Goal: Task Accomplishment & Management: Manage account settings

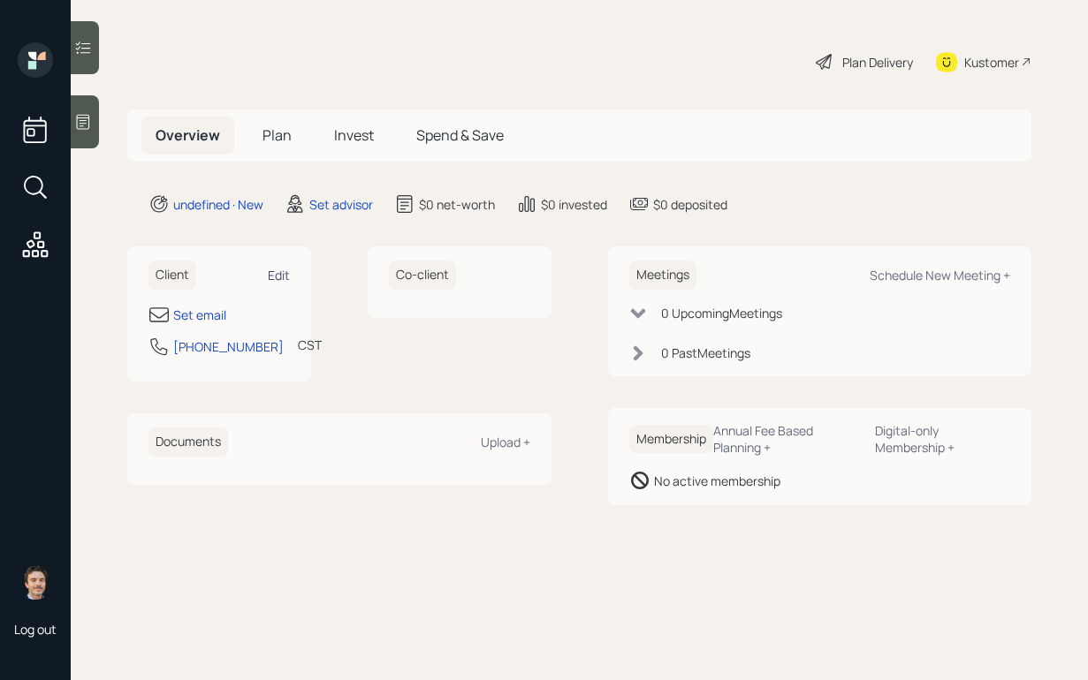
click at [287, 269] on div "Edit" at bounding box center [279, 275] width 22 height 17
select select "America/[GEOGRAPHIC_DATA]"
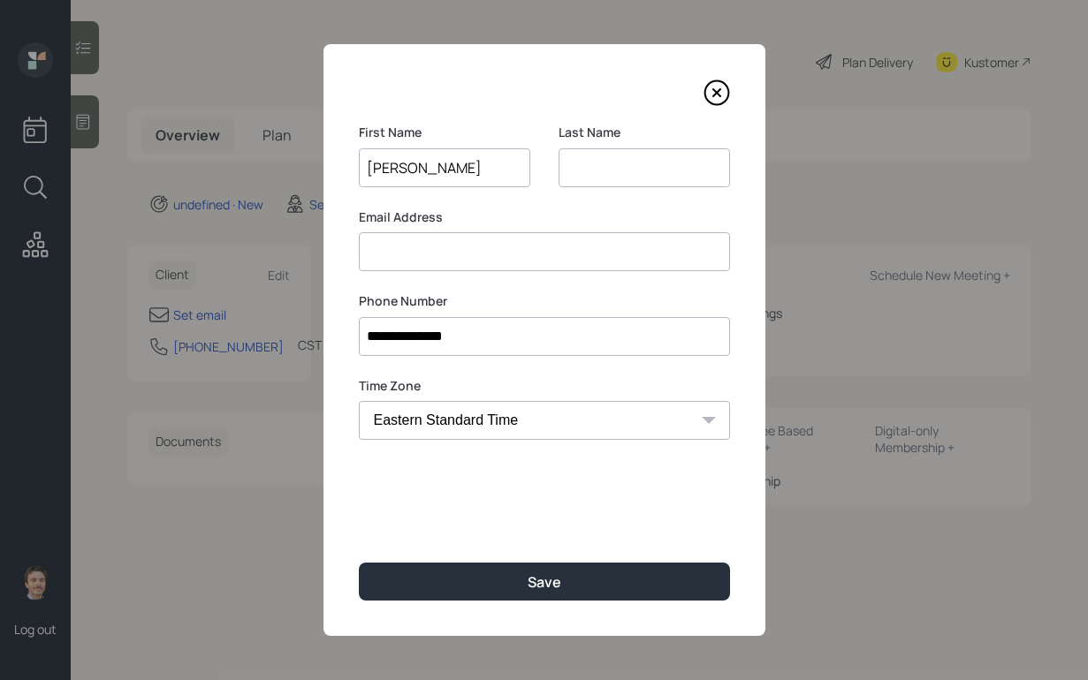
type input "[PERSON_NAME]"
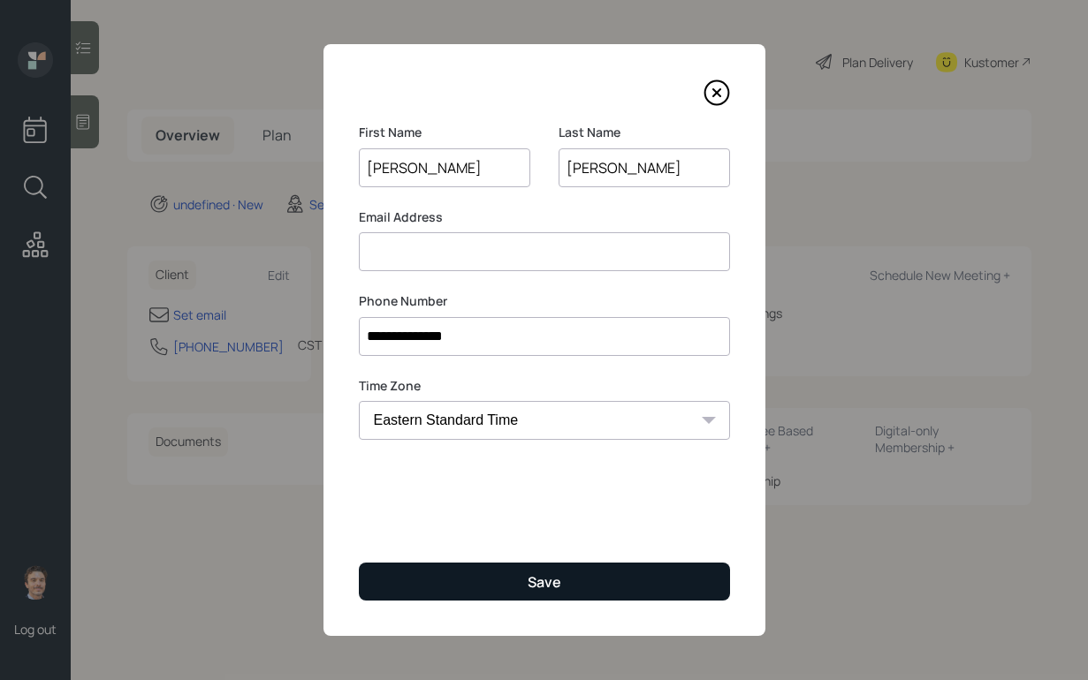
type input "[PERSON_NAME]"
click at [630, 572] on button "Save" at bounding box center [544, 582] width 371 height 38
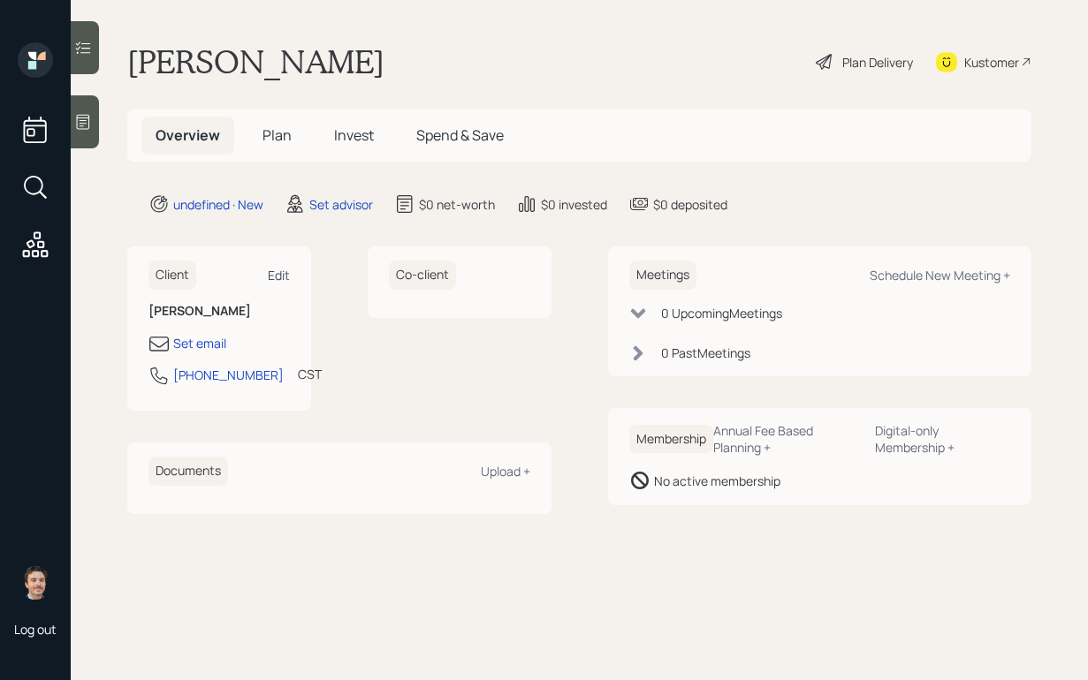
click at [289, 276] on div "Edit" at bounding box center [279, 275] width 22 height 17
select select "America/[GEOGRAPHIC_DATA]"
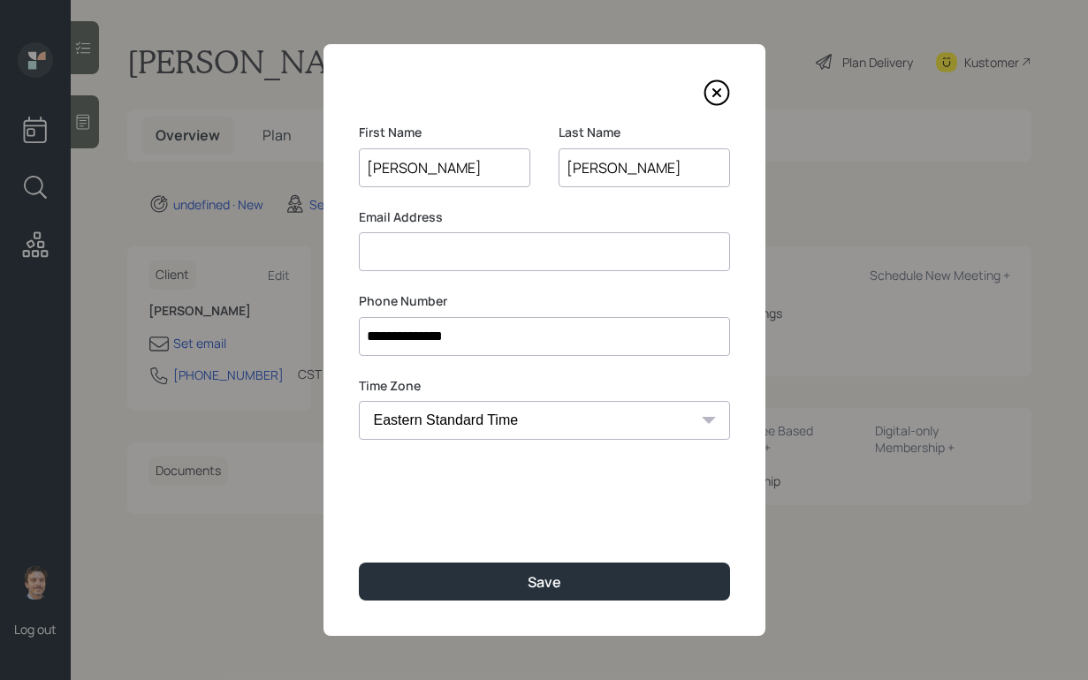
click at [427, 254] on input at bounding box center [544, 251] width 371 height 39
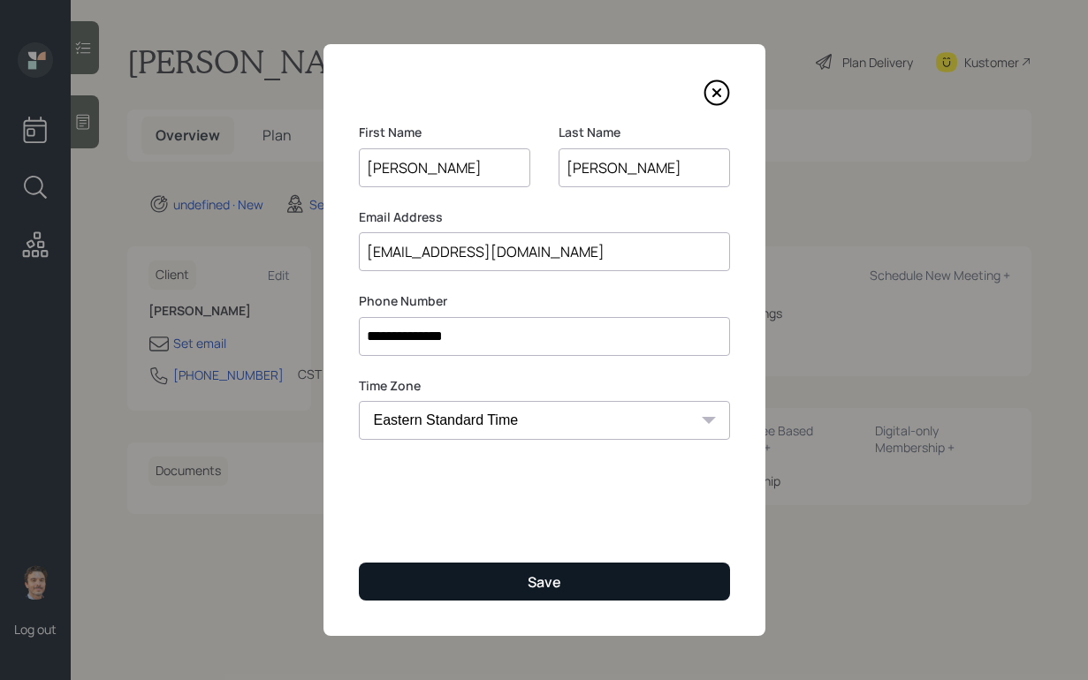
type input "[EMAIL_ADDRESS][DOMAIN_NAME]"
click at [534, 571] on button "Save" at bounding box center [544, 582] width 371 height 38
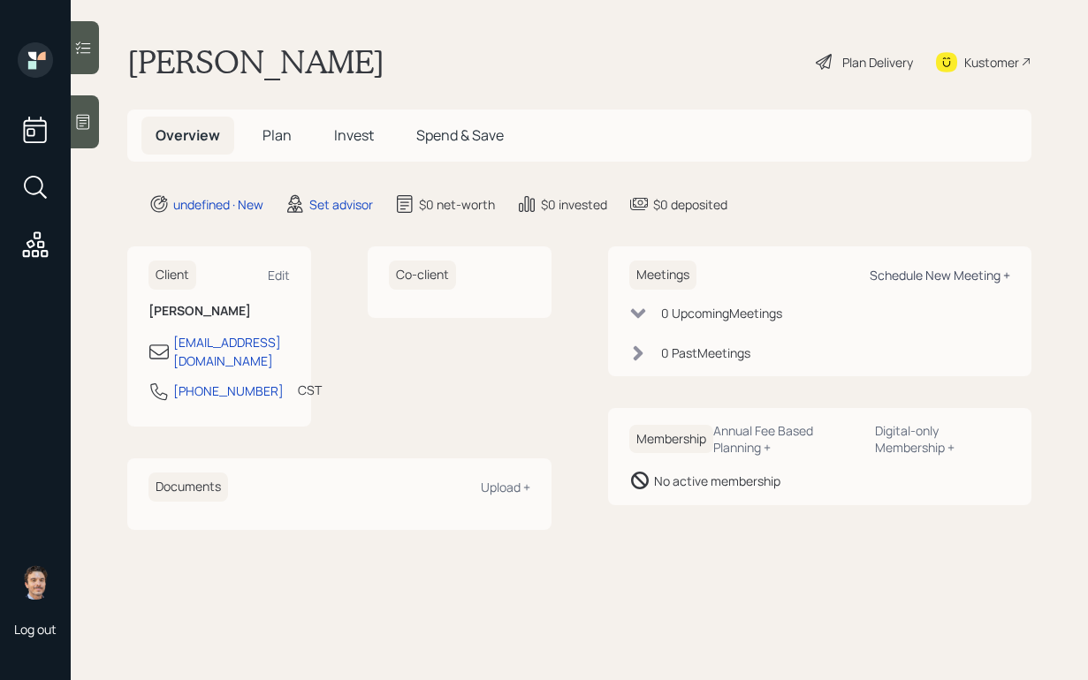
click at [906, 271] on div "Schedule New Meeting +" at bounding box center [939, 275] width 140 height 17
select select "round-[PERSON_NAME]"
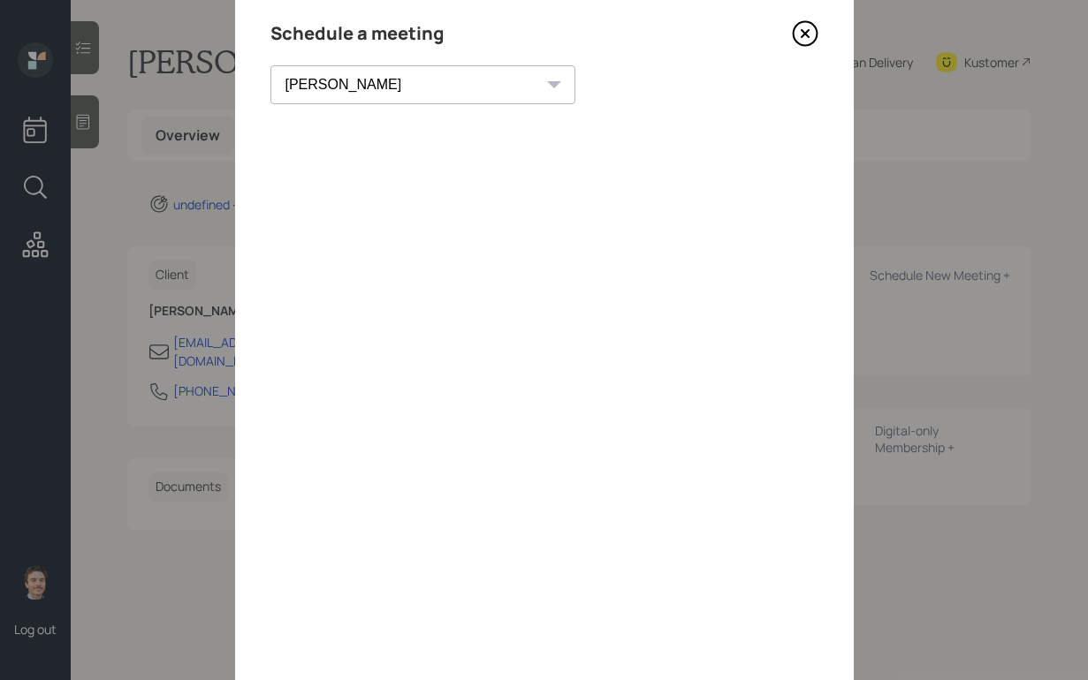
scroll to position [42, 0]
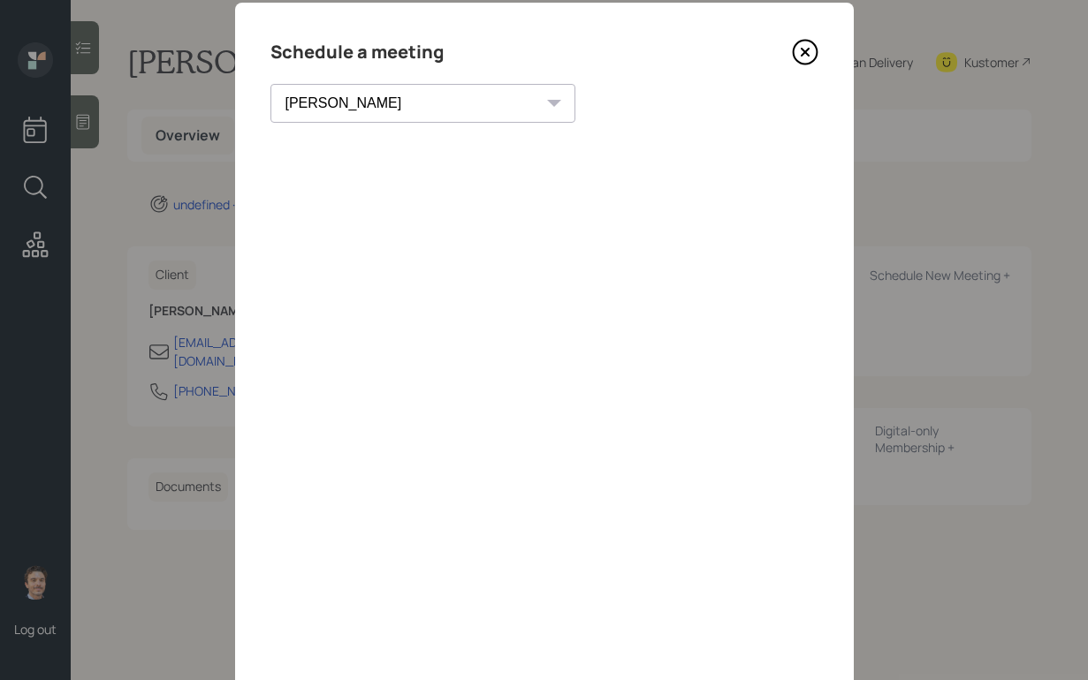
click at [803, 49] on icon at bounding box center [805, 52] width 27 height 27
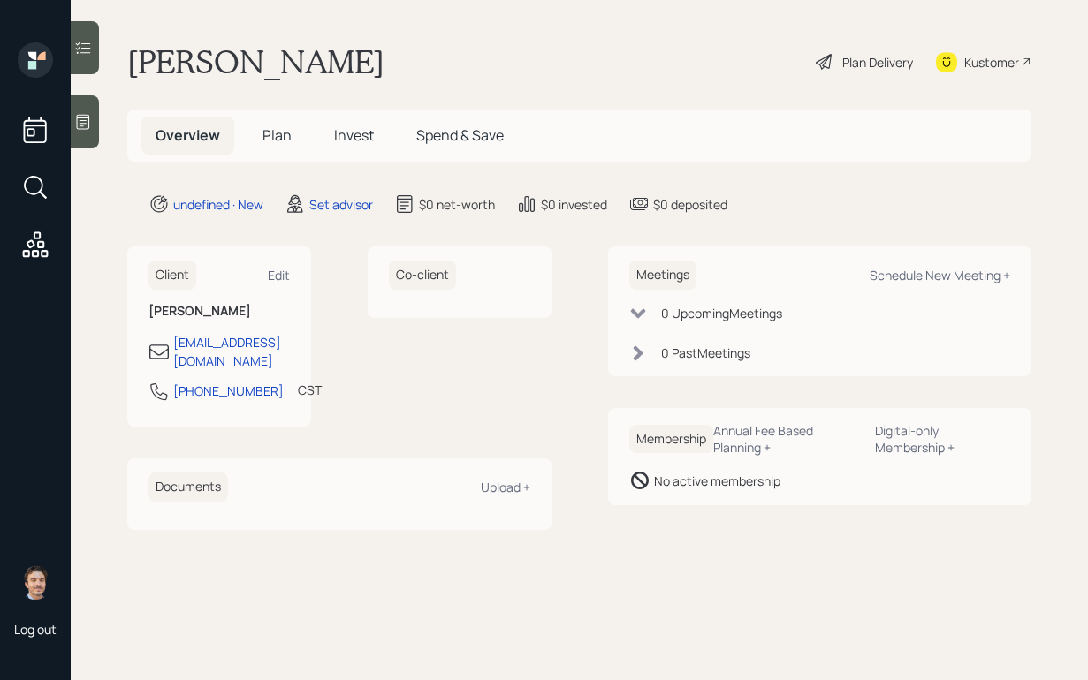
click at [85, 119] on icon at bounding box center [83, 122] width 18 height 18
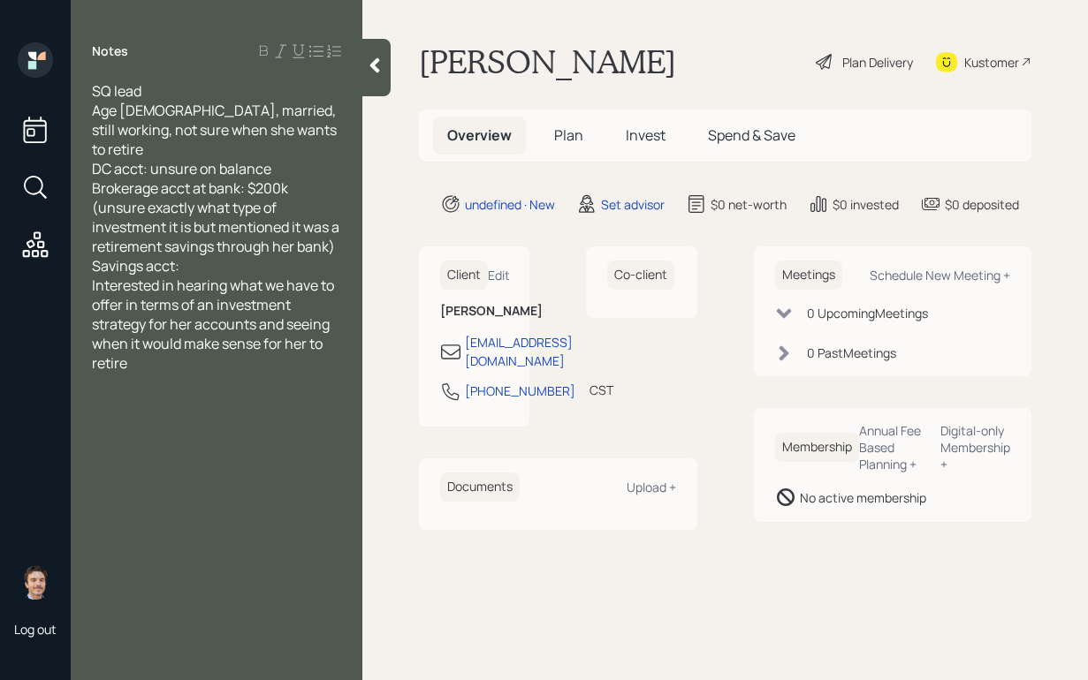
click at [252, 256] on div "Savings acct:" at bounding box center [216, 265] width 249 height 19
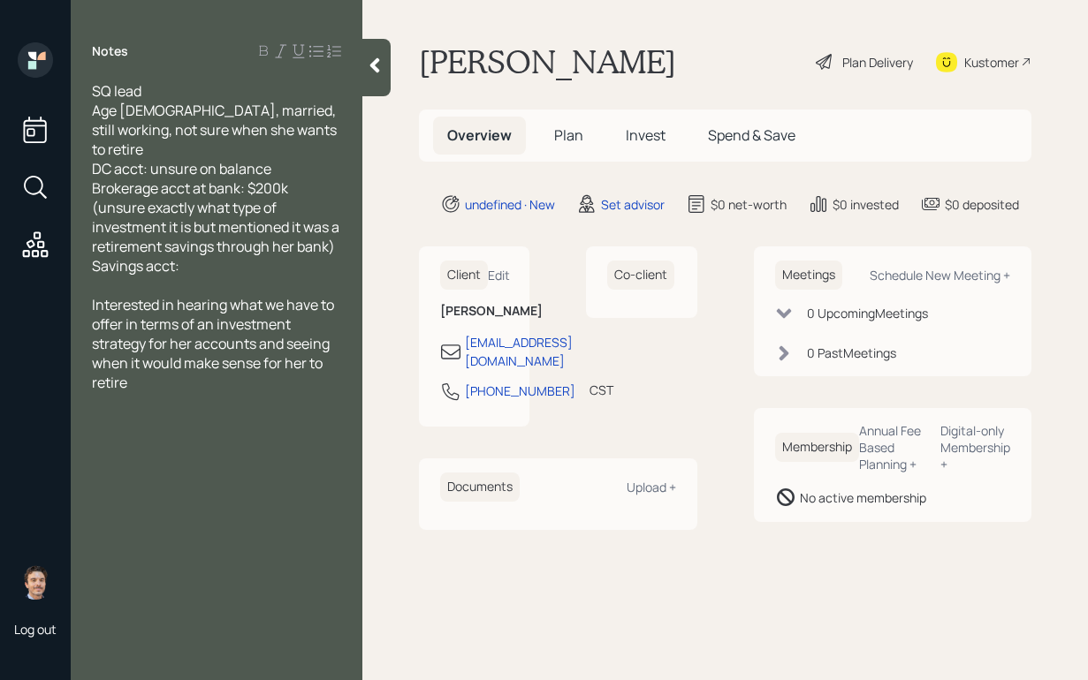
click at [344, 227] on div "SQ lead Age [DEMOGRAPHIC_DATA], married, still working, not sure when she wants…" at bounding box center [217, 236] width 292 height 311
click at [337, 229] on div "Brokerage acct at bank: $200k (unsure exactly what type of investment it is but…" at bounding box center [216, 217] width 249 height 78
click at [366, 84] on div at bounding box center [376, 67] width 28 height 57
